Goal: Information Seeking & Learning: Learn about a topic

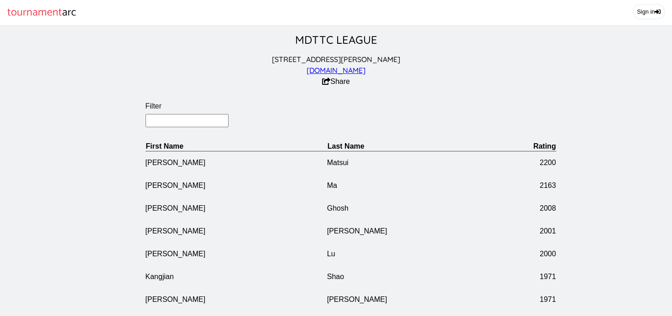
click at [188, 122] on input "Filter" at bounding box center [187, 120] width 83 height 13
type input "sun"
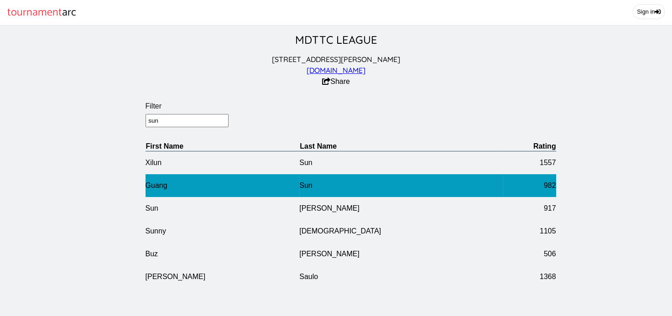
click at [179, 182] on td "Guang" at bounding box center [223, 185] width 154 height 23
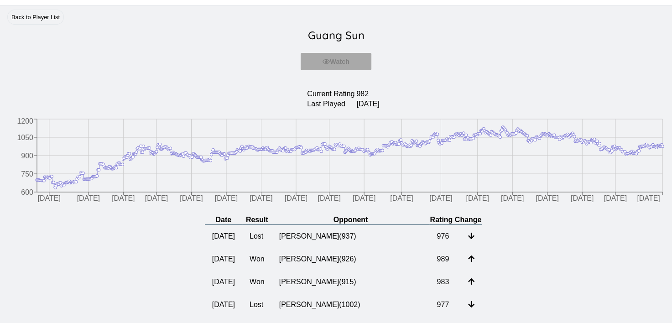
scroll to position [144, 0]
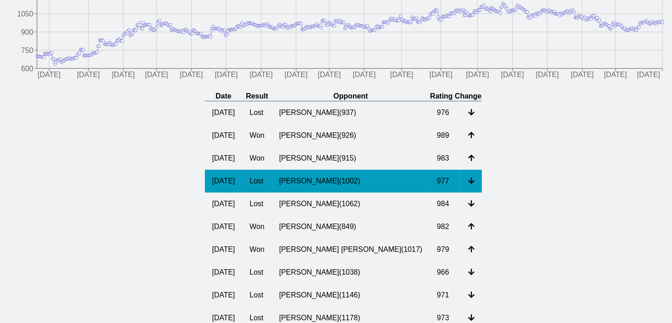
click at [313, 179] on td "[PERSON_NAME] ( 1002 )" at bounding box center [351, 181] width 158 height 23
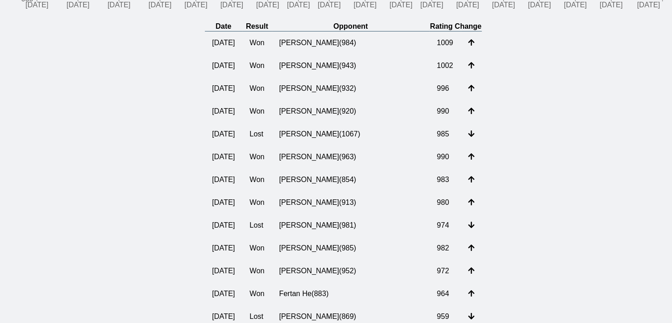
scroll to position [186, 0]
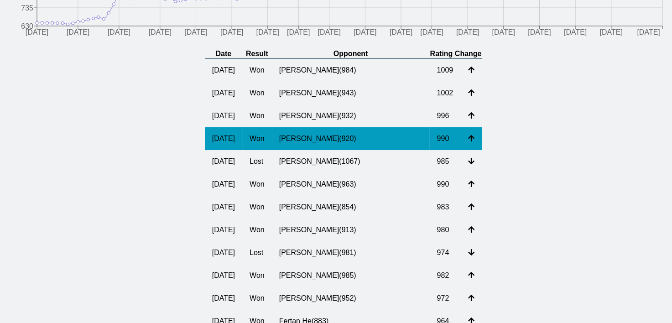
click at [342, 144] on td "[PERSON_NAME] ( 920 )" at bounding box center [351, 138] width 158 height 23
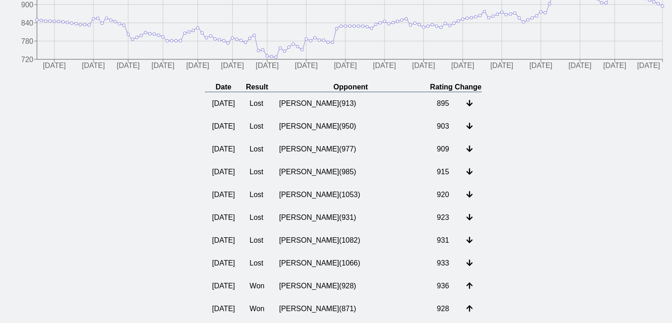
scroll to position [171, 0]
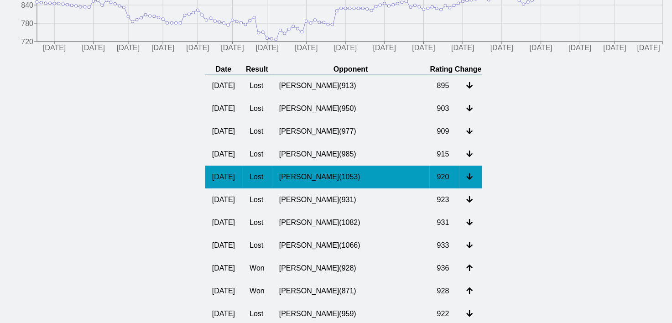
click at [365, 181] on td "[PERSON_NAME] ( 1053 )" at bounding box center [351, 177] width 158 height 23
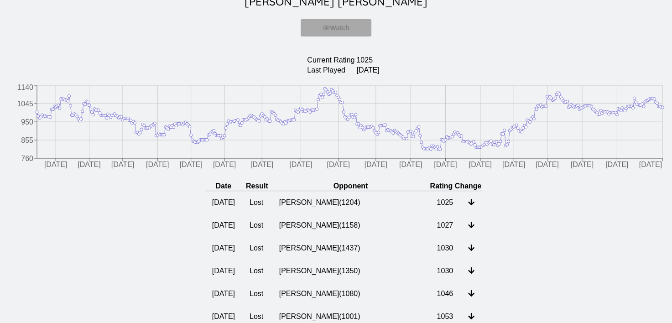
scroll to position [94, 0]
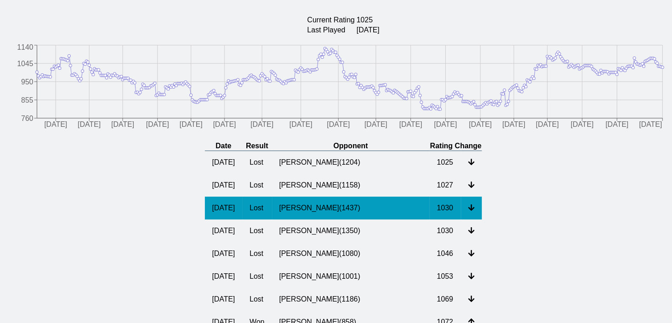
click at [342, 209] on td "[PERSON_NAME] ( 1437 )" at bounding box center [351, 208] width 158 height 23
